Goal: Information Seeking & Learning: Learn about a topic

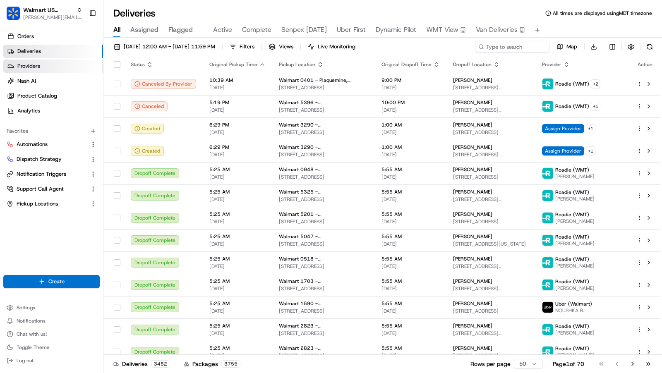
click at [43, 65] on link "Providers" at bounding box center [53, 66] width 100 height 13
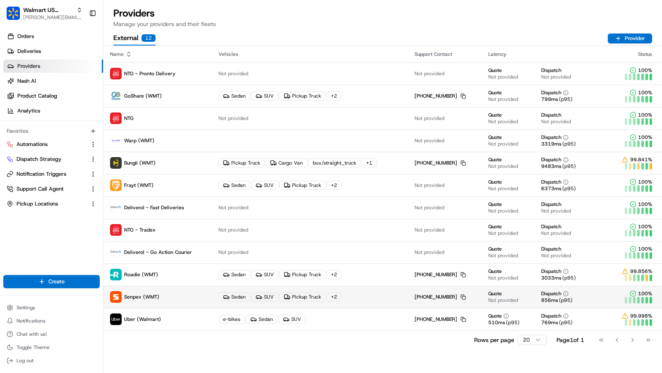
click at [270, 291] on td "Sedan SUV Pickup Truck + 2" at bounding box center [310, 297] width 196 height 22
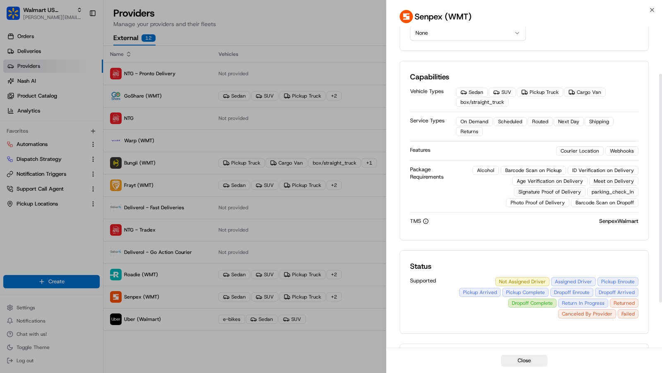
scroll to position [66, 0]
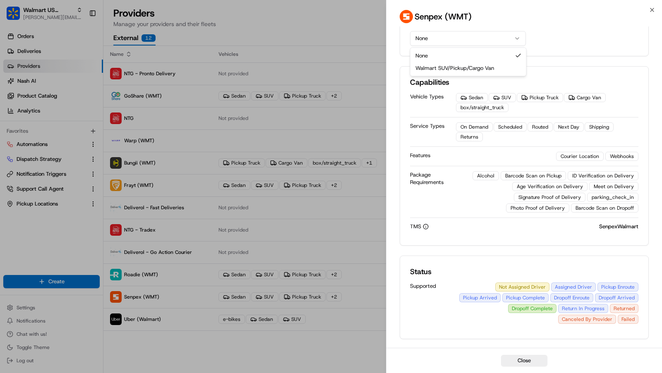
click at [506, 36] on button "None" at bounding box center [468, 38] width 116 height 15
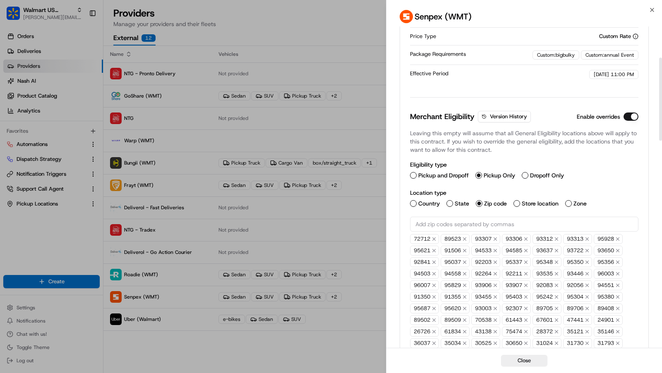
scroll to position [131, 0]
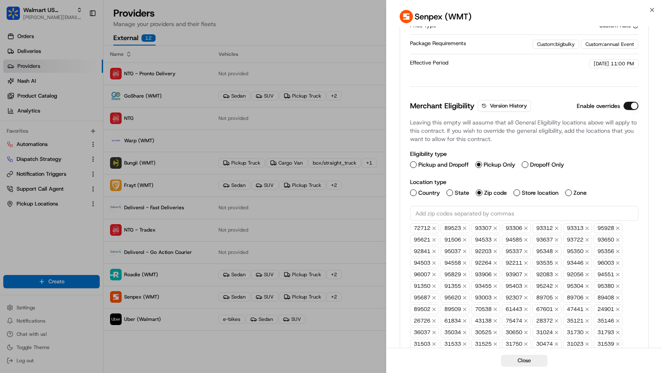
click at [449, 190] on button "State" at bounding box center [450, 193] width 7 height 7
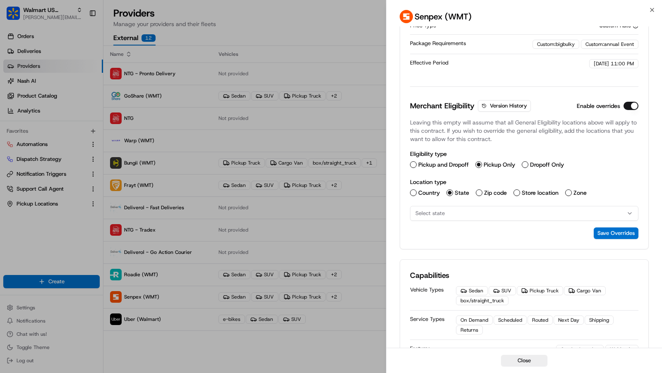
click at [489, 216] on button "Select state" at bounding box center [524, 213] width 229 height 15
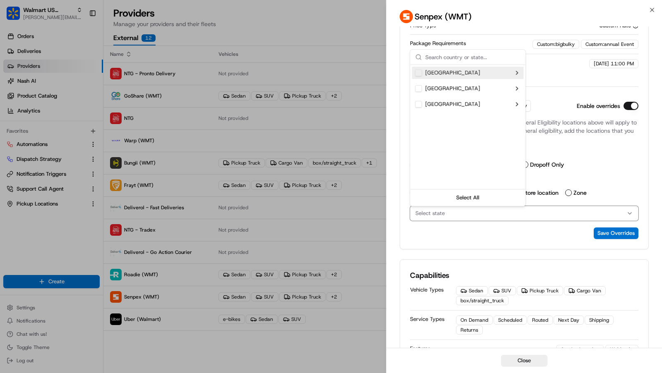
click at [518, 71] on div "[GEOGRAPHIC_DATA]" at bounding box center [468, 73] width 112 height 12
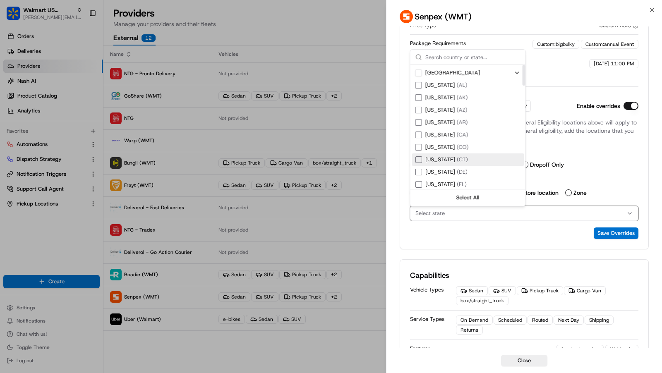
scroll to position [618, 0]
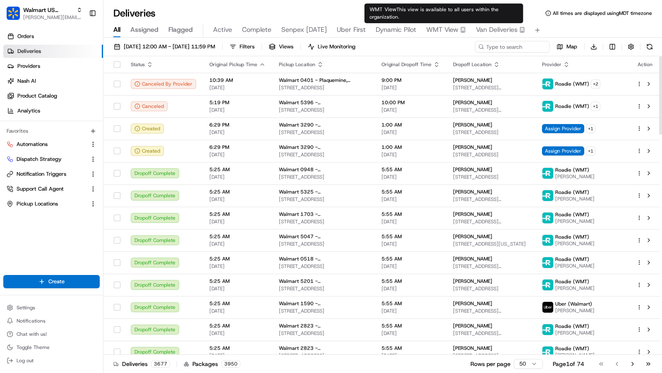
click at [488, 28] on span "Van Deliveries" at bounding box center [497, 30] width 42 height 10
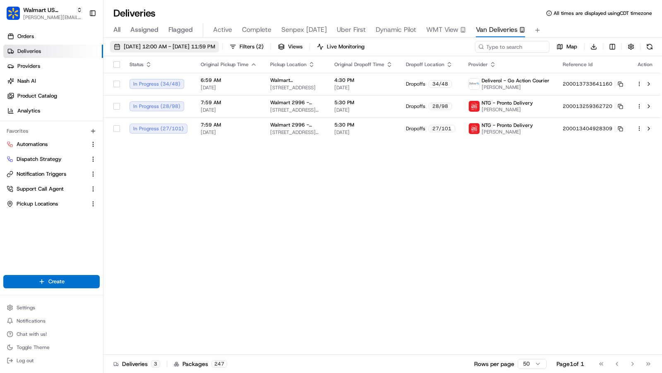
click at [215, 46] on span "[DATE] 12:00 AM - [DATE] 11:59 PM" at bounding box center [170, 46] width 92 height 7
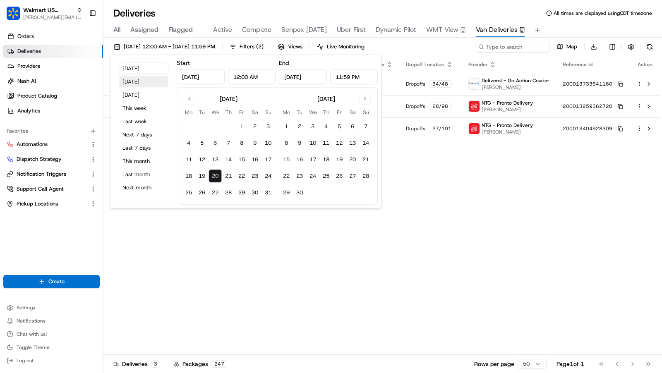
click at [146, 81] on button "[DATE]" at bounding box center [144, 82] width 50 height 12
type input "[DATE]"
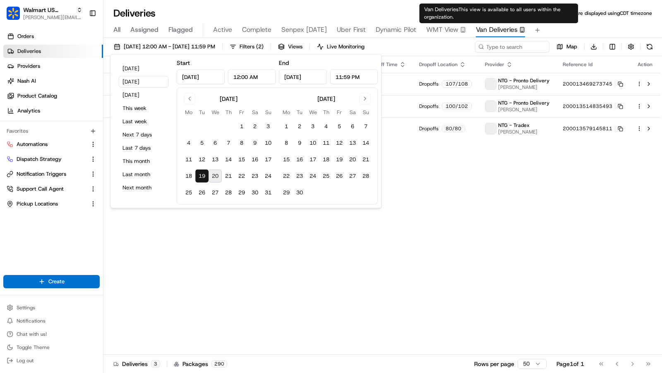
click at [398, 9] on div "Deliveries All times are displayed using CDT timezone" at bounding box center [383, 13] width 559 height 13
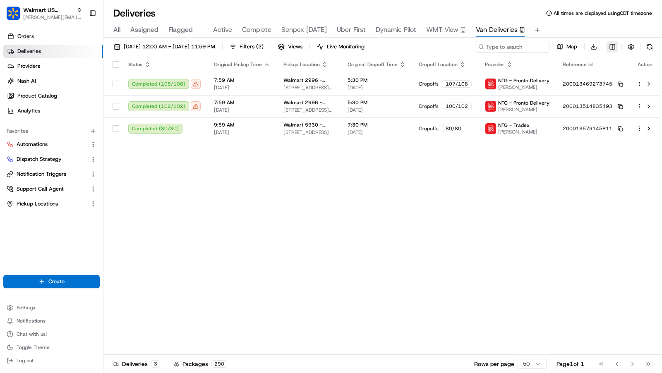
click at [613, 47] on html "Walmart US Stores [PERSON_NAME][EMAIL_ADDRESS][DOMAIN_NAME] Toggle Sidebar Orde…" at bounding box center [331, 186] width 662 height 373
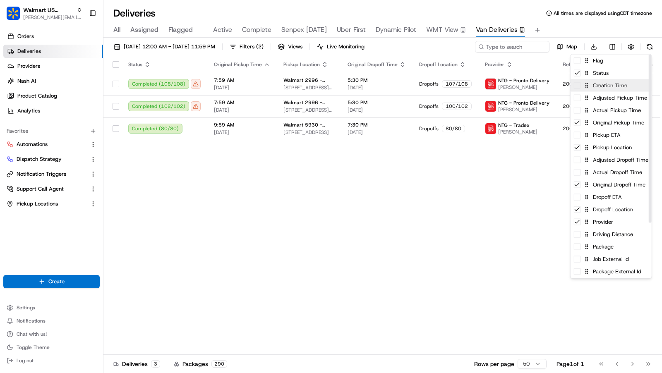
click at [614, 88] on div "Creation Time" at bounding box center [611, 85] width 81 height 12
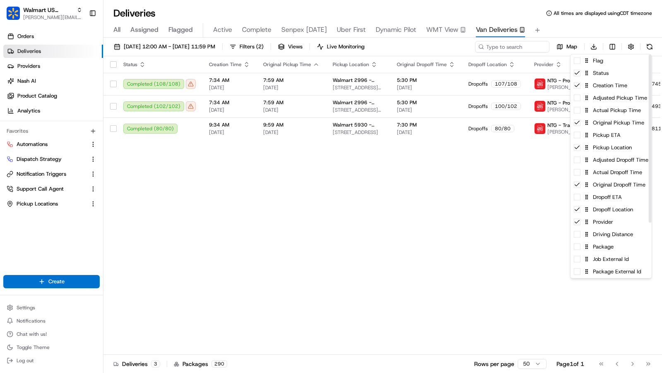
click at [289, 187] on html "Walmart US Stores [PERSON_NAME][EMAIL_ADDRESS][DOMAIN_NAME] Toggle Sidebar Orde…" at bounding box center [331, 186] width 662 height 373
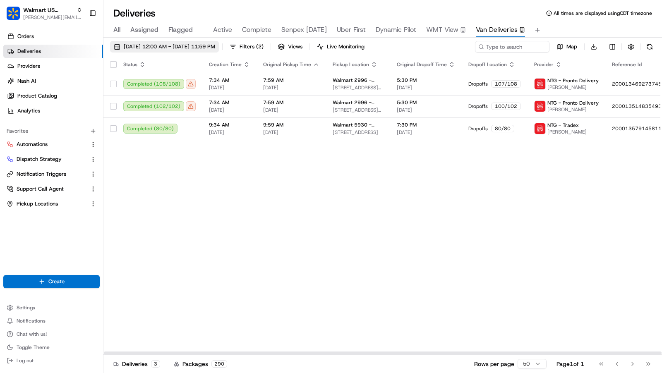
click at [201, 44] on span "[DATE] 12:00 AM - [DATE] 11:59 PM" at bounding box center [170, 46] width 92 height 7
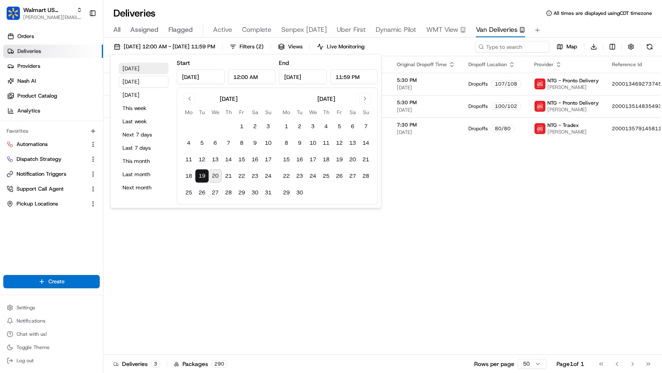
click at [142, 69] on button "[DATE]" at bounding box center [144, 69] width 50 height 12
type input "[DATE]"
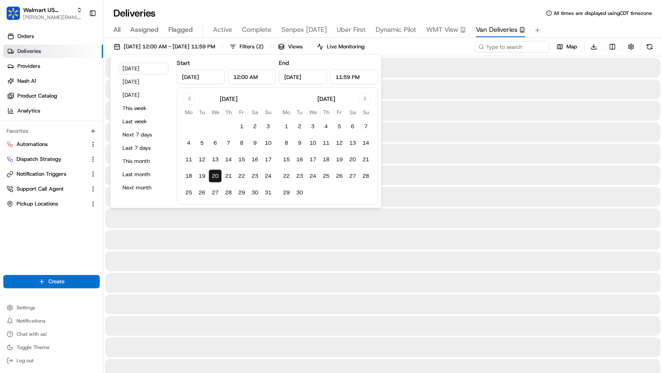
click at [588, 31] on div "All Assigned Flagged Active Complete Senpex [DATE] Uber First Dynamic Pilot WMT…" at bounding box center [383, 30] width 559 height 14
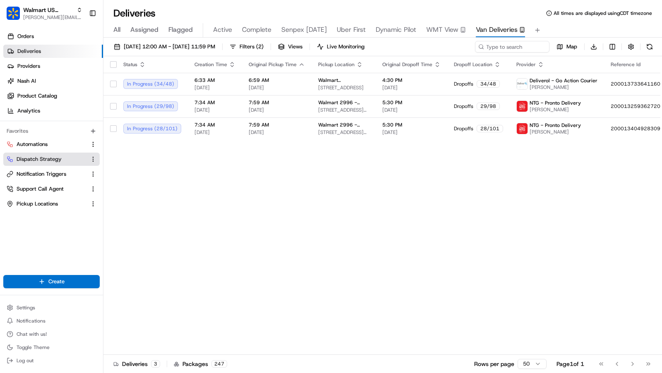
click at [46, 161] on span "Dispatch Strategy" at bounding box center [39, 159] width 45 height 7
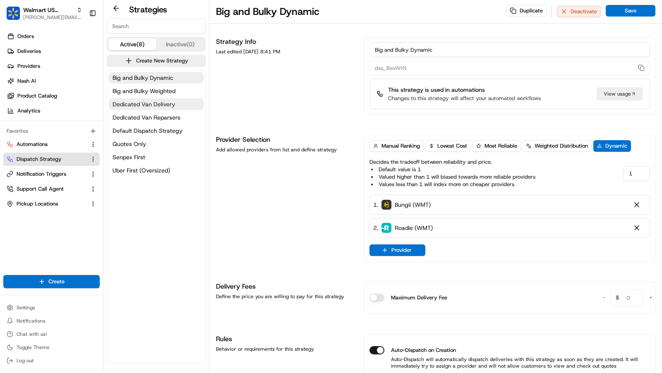
click at [154, 103] on span "Dedicated Van Delivery" at bounding box center [144, 104] width 63 height 8
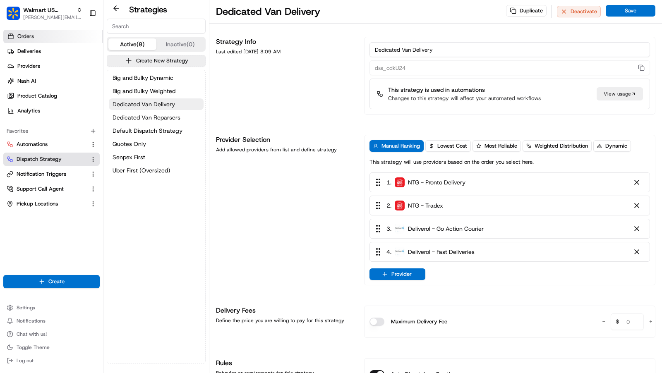
click at [51, 40] on link "Orders" at bounding box center [53, 36] width 100 height 13
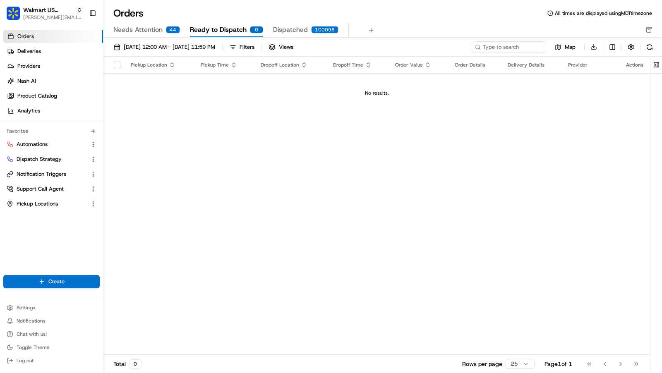
click at [138, 30] on span "Needs Attention" at bounding box center [137, 30] width 49 height 10
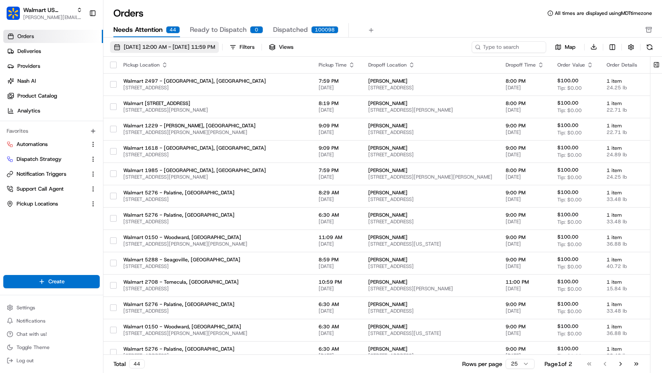
click at [160, 48] on span "[DATE] 12:00 AM - [DATE] 11:59 PM" at bounding box center [170, 46] width 92 height 7
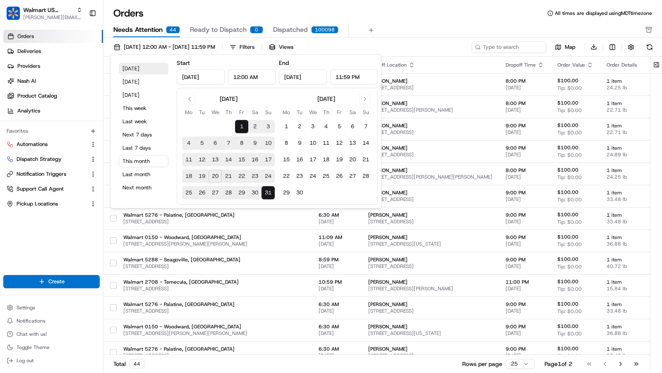
click at [146, 67] on button "[DATE]" at bounding box center [144, 69] width 50 height 12
type input "[DATE]"
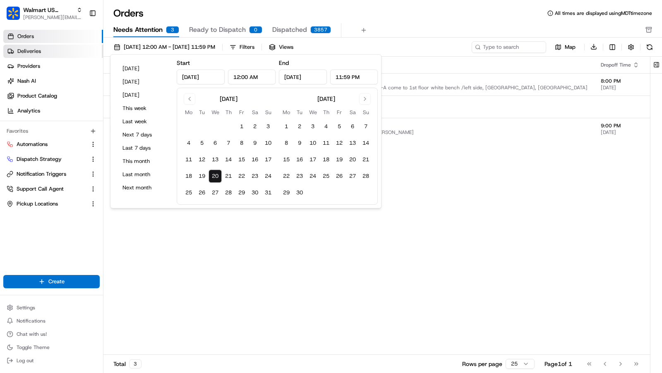
click at [58, 49] on link "Deliveries" at bounding box center [53, 51] width 100 height 13
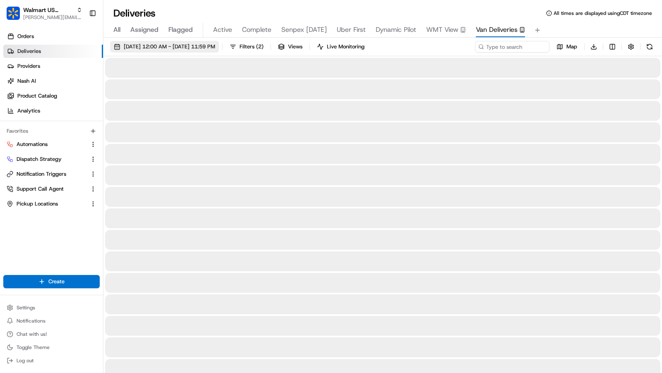
click at [130, 50] on span "[DATE] 12:00 AM - [DATE] 11:59 PM" at bounding box center [170, 46] width 92 height 7
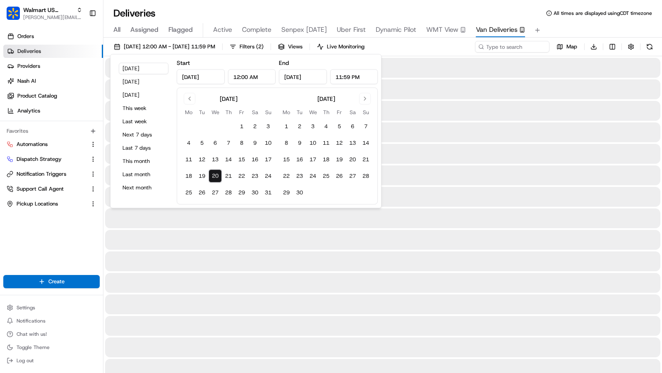
click at [117, 24] on button "All" at bounding box center [116, 30] width 7 height 14
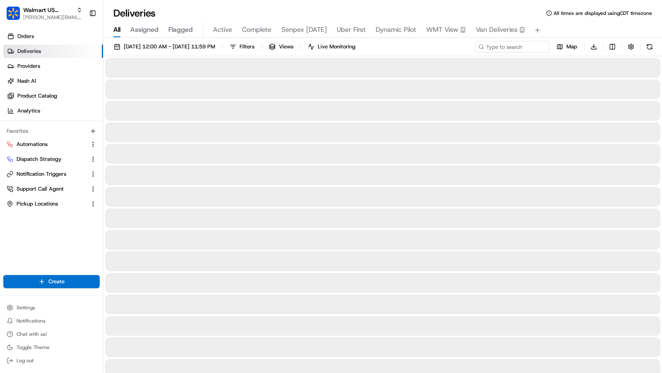
click at [117, 24] on button "All" at bounding box center [116, 30] width 7 height 14
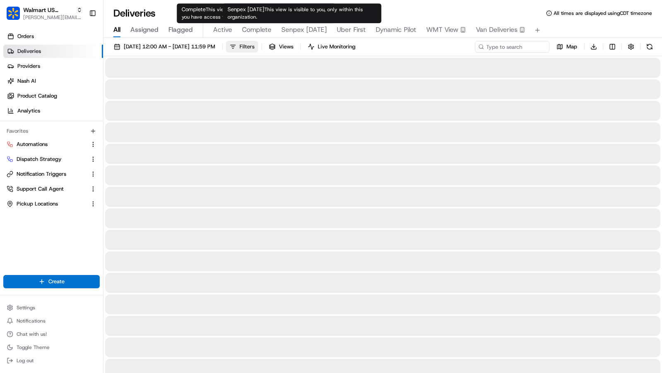
click at [255, 48] on span "Filters" at bounding box center [247, 46] width 15 height 7
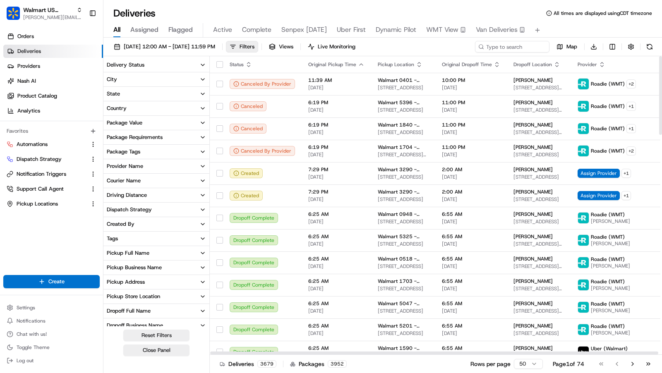
scroll to position [106, 0]
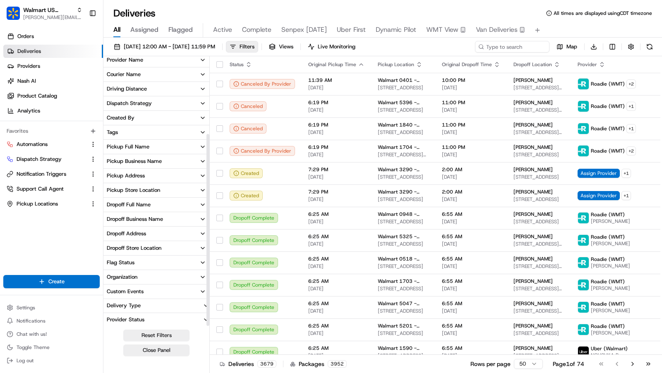
click at [131, 303] on div "Delivery Type" at bounding box center [124, 305] width 41 height 7
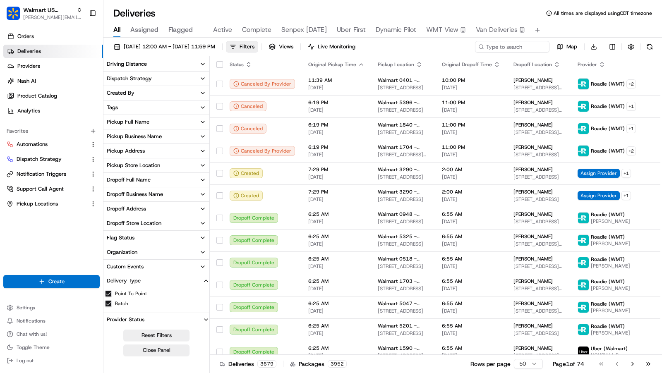
click at [108, 303] on button "Batch" at bounding box center [108, 304] width 7 height 7
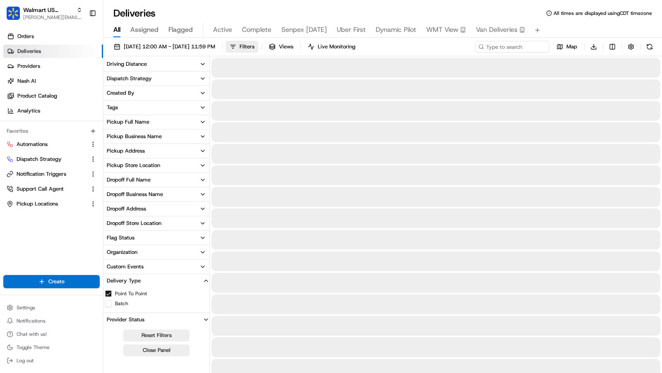
click at [109, 294] on button "Point To Point" at bounding box center [108, 294] width 7 height 7
click at [109, 302] on button "Batch" at bounding box center [108, 304] width 7 height 7
click at [109, 294] on button "Point To Point" at bounding box center [108, 294] width 7 height 7
click at [264, 45] on span "Filters ( 1 )" at bounding box center [252, 46] width 24 height 7
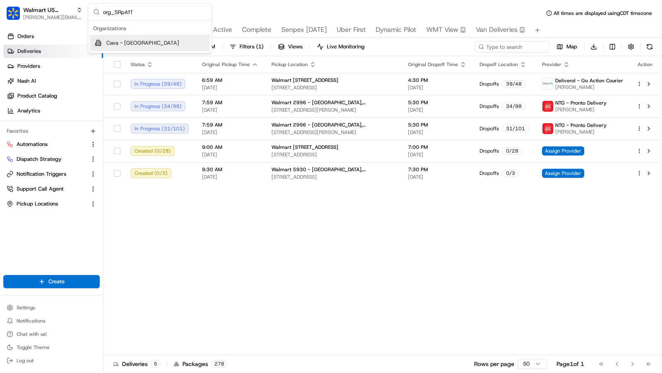
type input "org_SRpAfT"
click at [152, 40] on span "Cava - [GEOGRAPHIC_DATA]" at bounding box center [142, 42] width 73 height 7
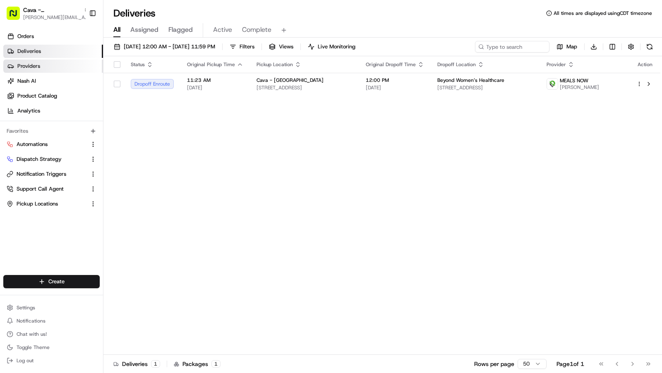
click at [48, 70] on link "Providers" at bounding box center [53, 66] width 100 height 13
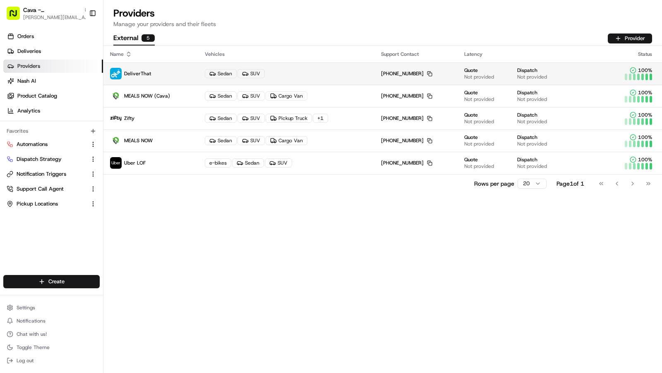
click at [308, 74] on div "Sedan SUV" at bounding box center [286, 73] width 163 height 9
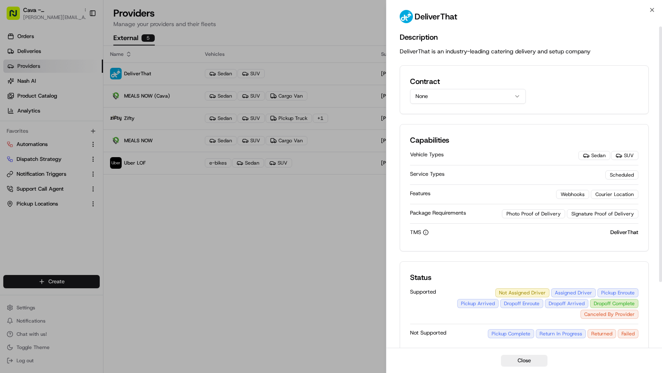
click at [440, 85] on h2 "Contract" at bounding box center [468, 82] width 116 height 12
click at [440, 96] on button "None" at bounding box center [468, 96] width 116 height 15
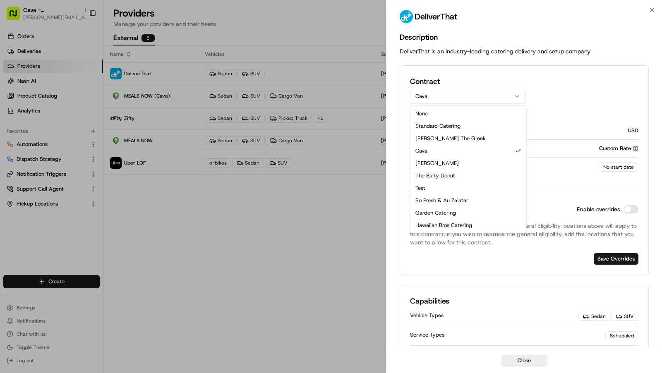
click at [463, 99] on button "Cava" at bounding box center [468, 96] width 116 height 15
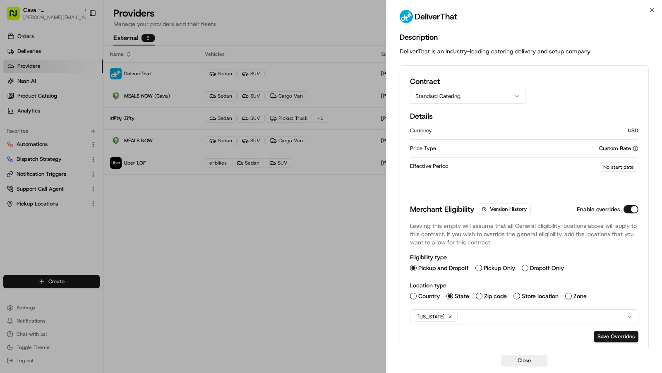
click at [468, 98] on button "Standard Catering" at bounding box center [468, 96] width 116 height 15
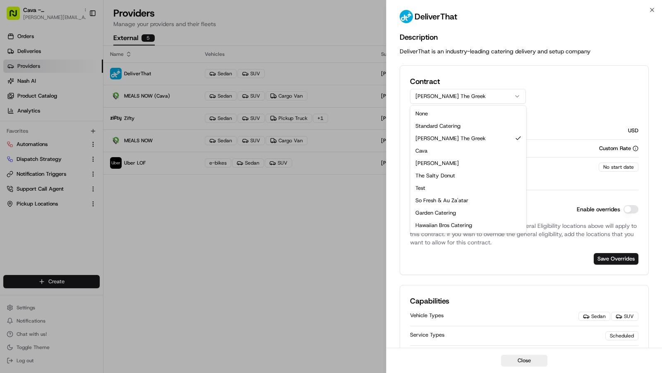
click at [470, 94] on button "[PERSON_NAME] The Greek" at bounding box center [468, 96] width 116 height 15
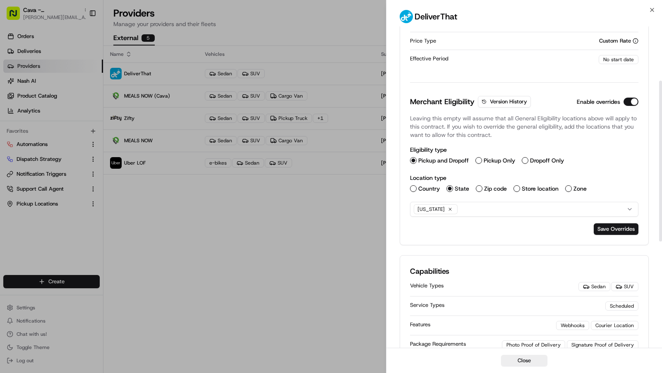
scroll to position [108, 0]
click at [469, 209] on div "[US_STATE]" at bounding box center [524, 208] width 224 height 13
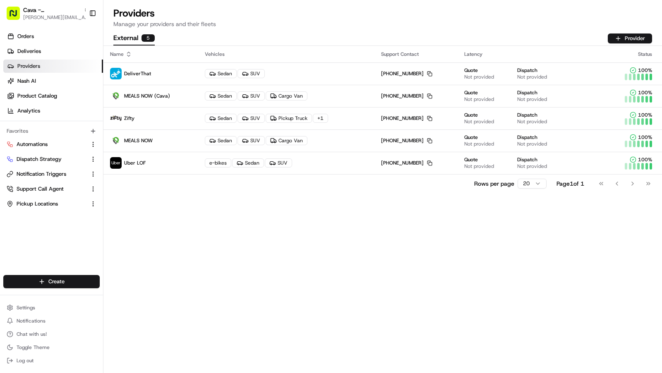
click at [313, 238] on div "Name Vehicles Support Contact Latency Status DeliverThat Sedan SUV [PHONE_NUMBE…" at bounding box center [383, 210] width 559 height 328
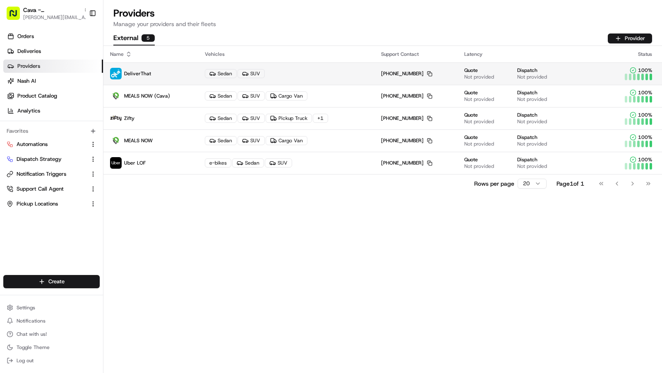
click at [361, 72] on div "Sedan SUV" at bounding box center [286, 73] width 163 height 9
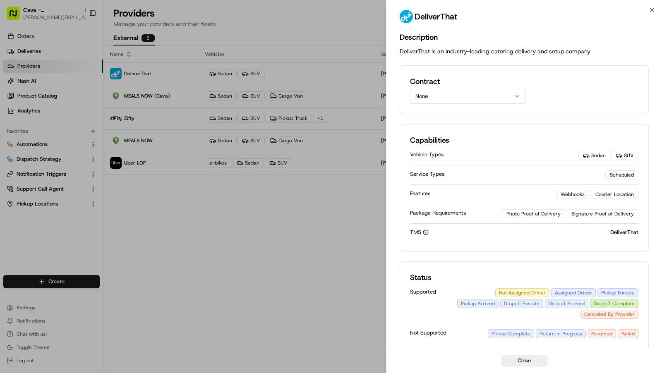
click at [490, 95] on button "None" at bounding box center [468, 96] width 116 height 15
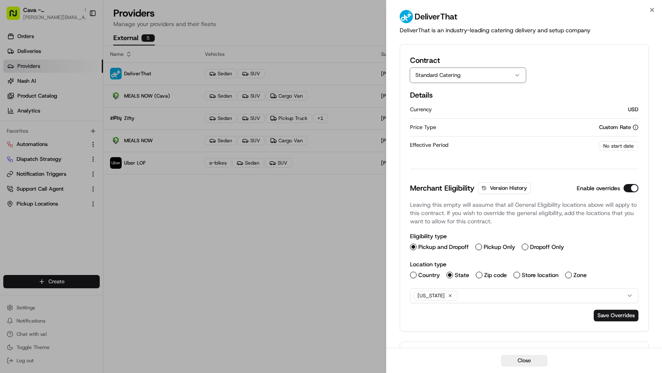
scroll to position [0, 0]
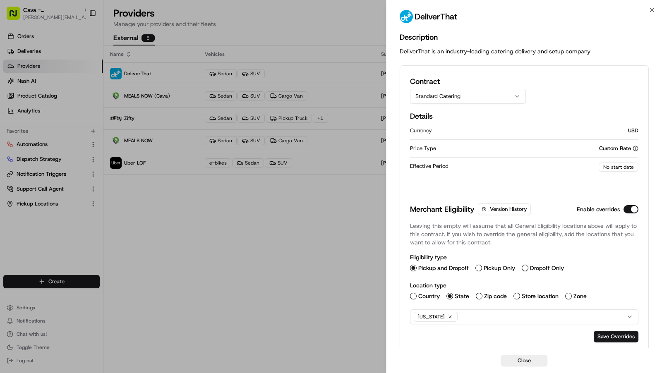
click at [659, 10] on div "DeliverThat" at bounding box center [525, 18] width 276 height 17
click at [654, 10] on icon "button" at bounding box center [652, 10] width 7 height 7
